Goal: Transaction & Acquisition: Subscribe to service/newsletter

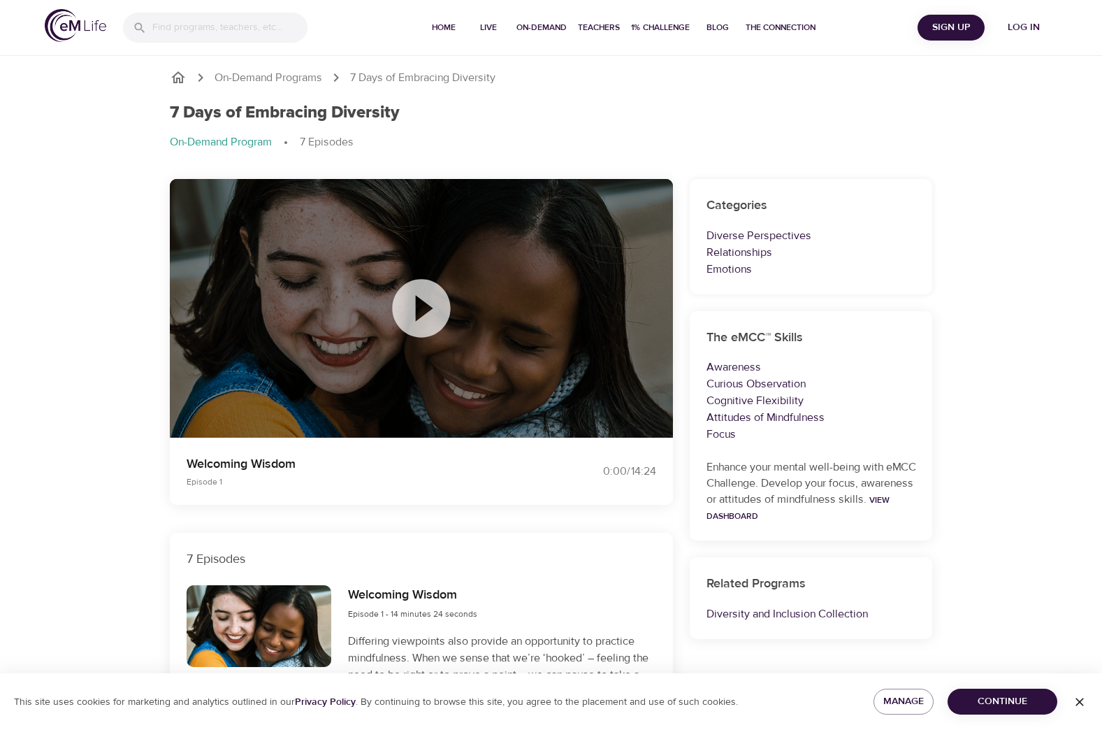
click at [421, 305] on icon at bounding box center [421, 308] width 70 height 70
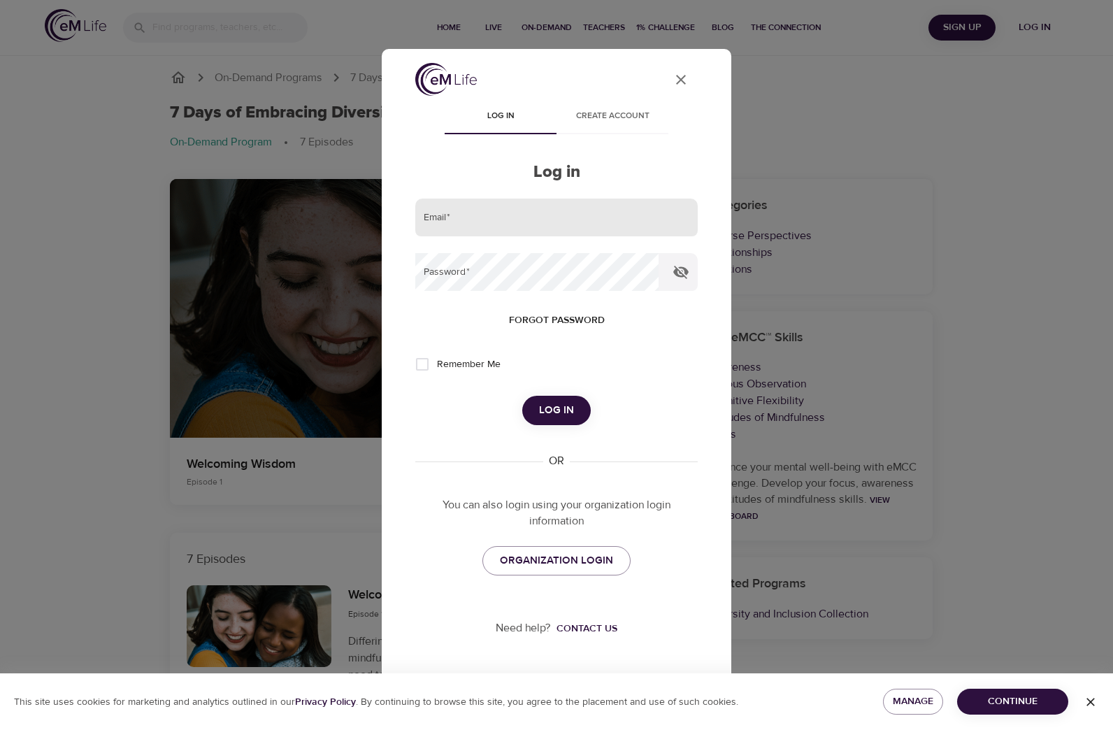
click at [475, 220] on input "email" at bounding box center [556, 217] width 282 height 38
type input "laura.pitts@metlife.com"
click at [567, 407] on span "Log in" at bounding box center [556, 410] width 35 height 18
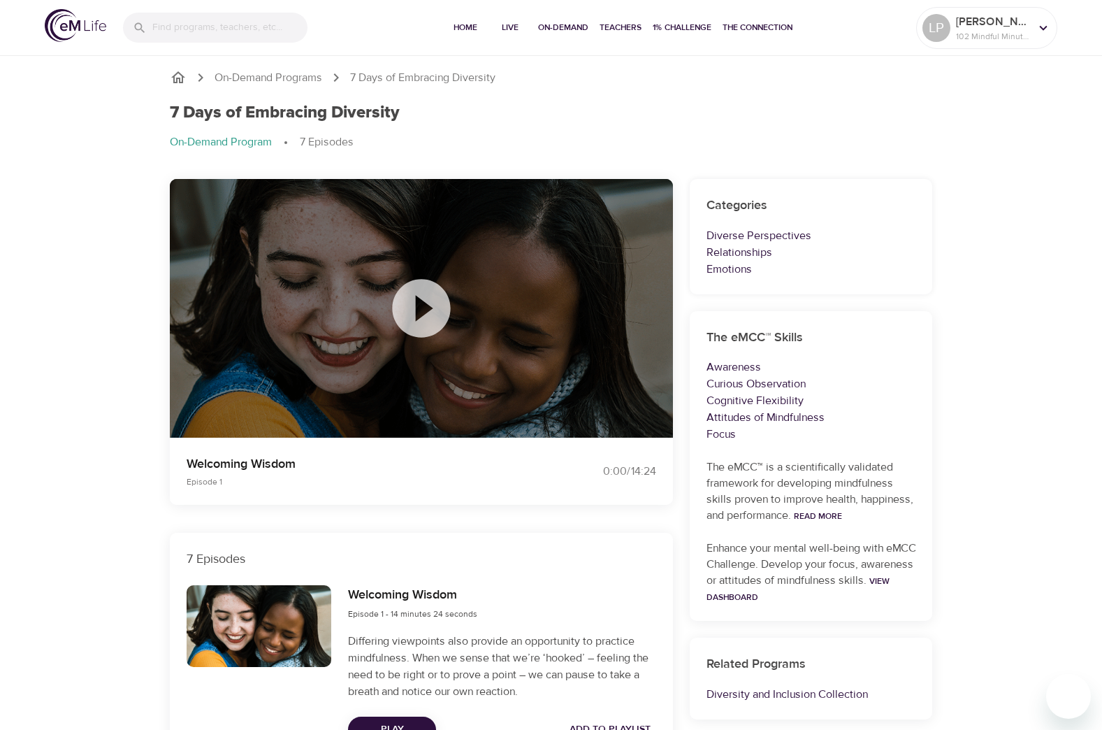
click at [421, 308] on icon at bounding box center [421, 308] width 70 height 70
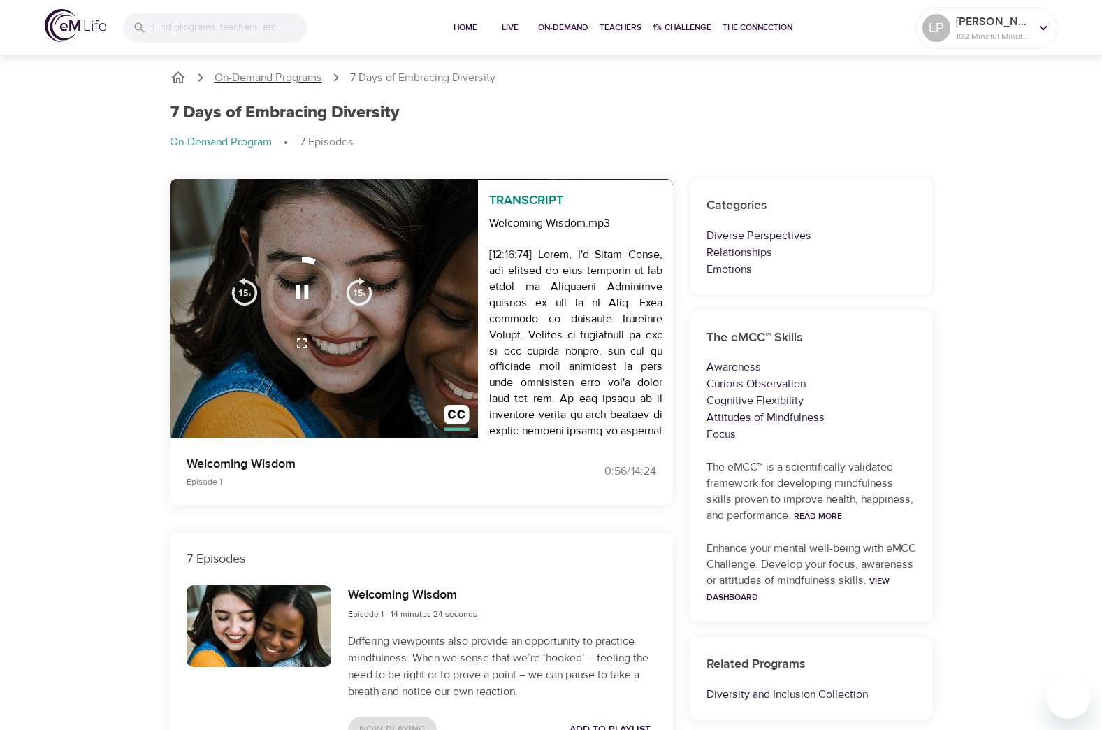
click at [293, 76] on p "On-Demand Programs" at bounding box center [269, 78] width 108 height 16
